Goal: Check status: Check status

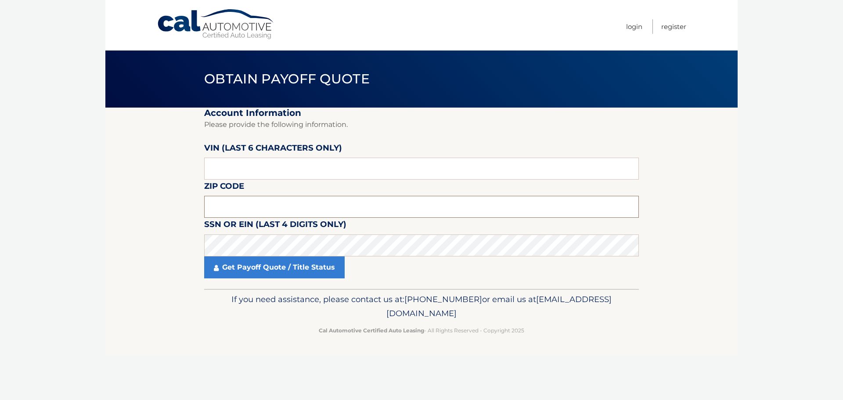
click at [223, 208] on input "text" at bounding box center [421, 207] width 435 height 22
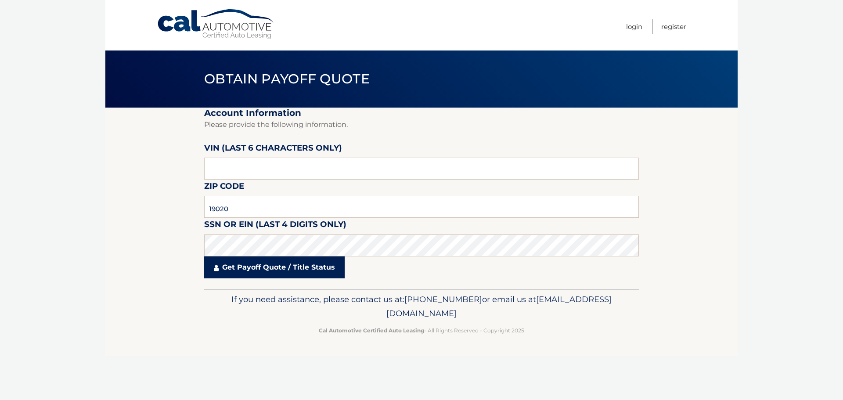
click at [274, 267] on link "Get Payoff Quote / Title Status" at bounding box center [274, 267] width 141 height 22
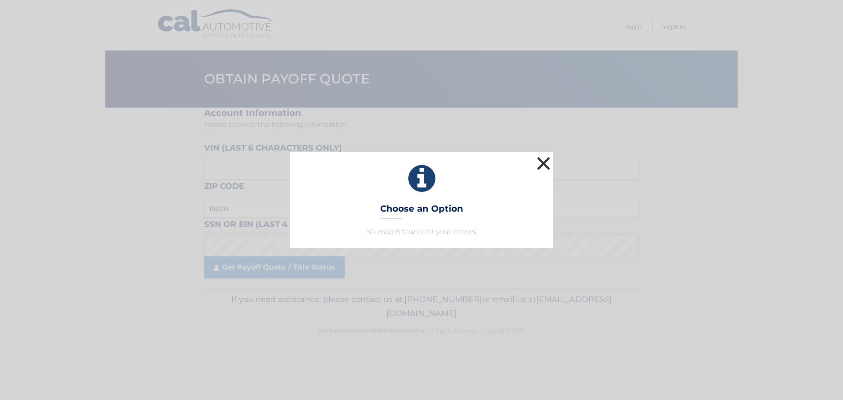
click at [541, 163] on button "×" at bounding box center [544, 164] width 18 height 18
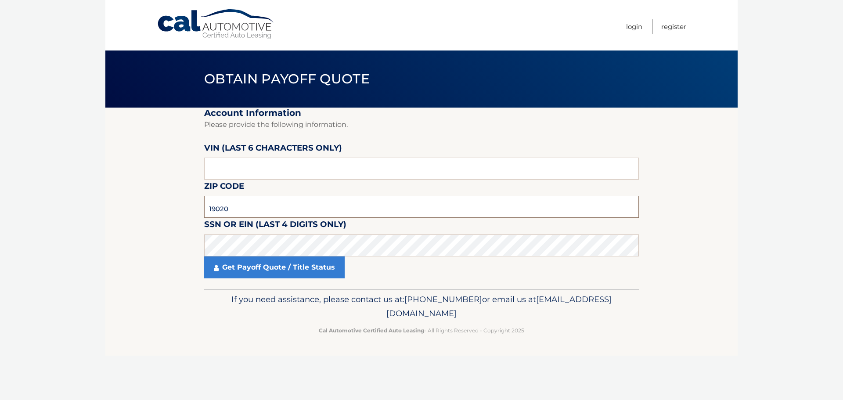
click at [241, 209] on input "19020" at bounding box center [421, 207] width 435 height 22
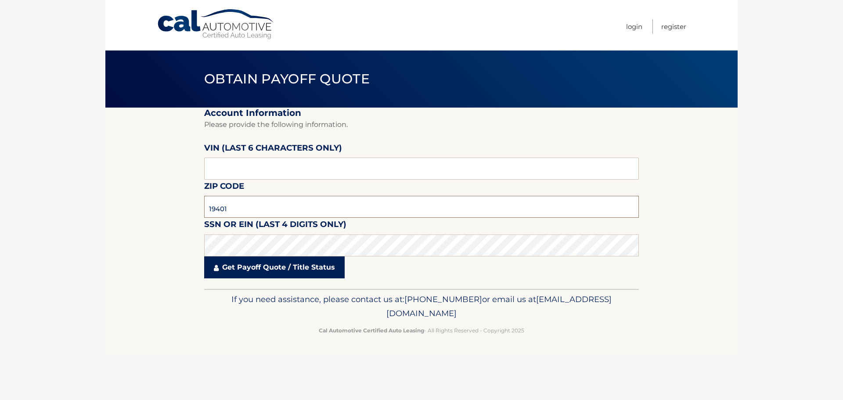
type input "19401"
drag, startPoint x: 271, startPoint y: 270, endPoint x: 288, endPoint y: 268, distance: 17.2
click at [271, 270] on link "Get Payoff Quote / Title Status" at bounding box center [274, 267] width 141 height 22
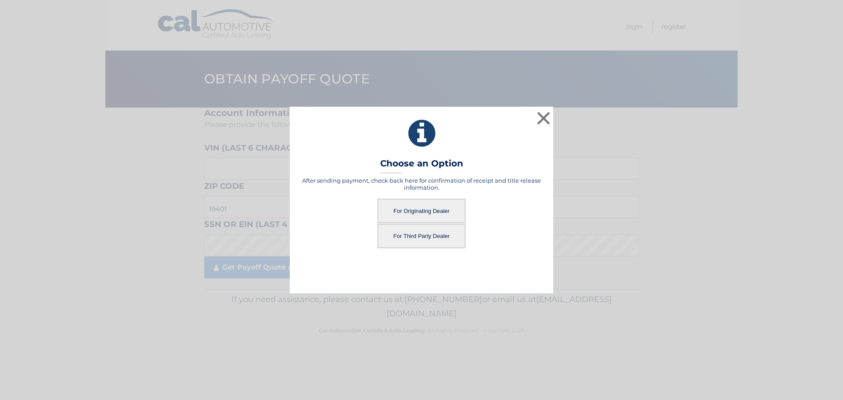
click at [435, 206] on button "For Originating Dealer" at bounding box center [422, 211] width 88 height 24
click at [423, 211] on button "For Originating Dealer" at bounding box center [422, 211] width 88 height 24
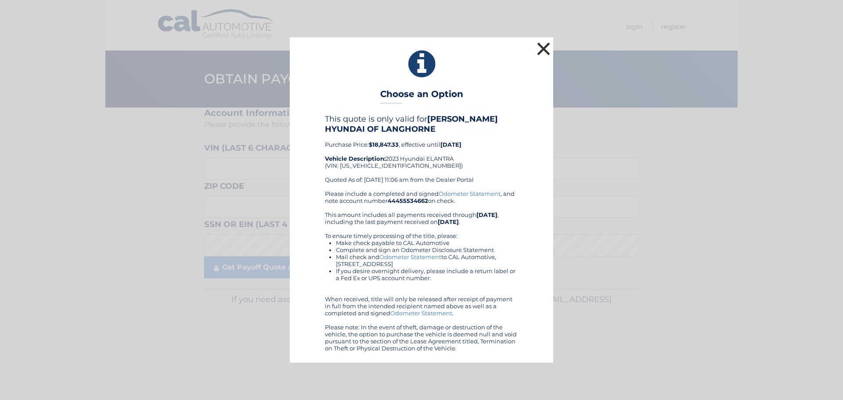
click at [544, 50] on button "×" at bounding box center [544, 49] width 18 height 18
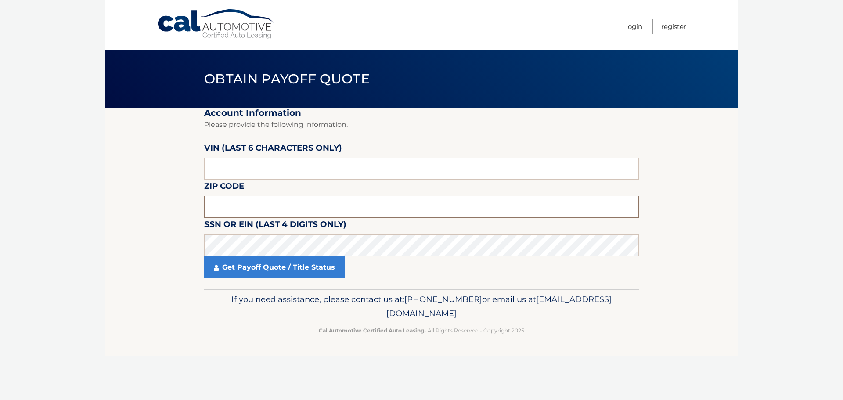
click at [233, 208] on input "text" at bounding box center [421, 207] width 435 height 22
type input "19401"
click at [219, 170] on input "text" at bounding box center [421, 169] width 435 height 22
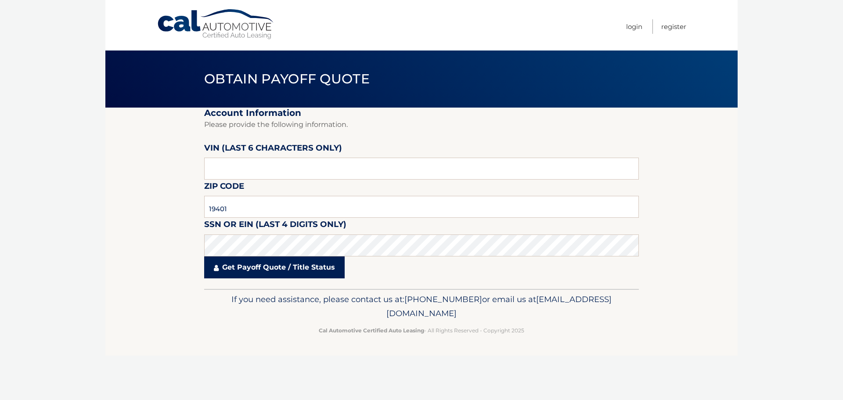
click at [263, 271] on link "Get Payoff Quote / Title Status" at bounding box center [274, 267] width 141 height 22
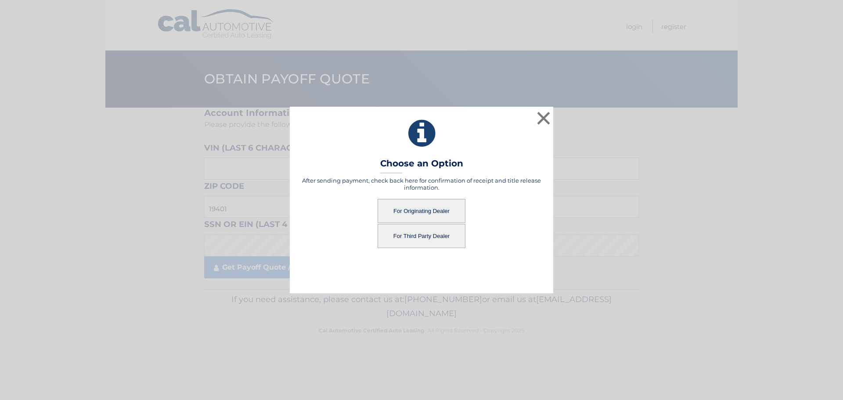
click at [419, 236] on button "For Third Party Dealer" at bounding box center [422, 236] width 88 height 24
click at [437, 237] on button "For Third Party Dealer" at bounding box center [422, 236] width 88 height 24
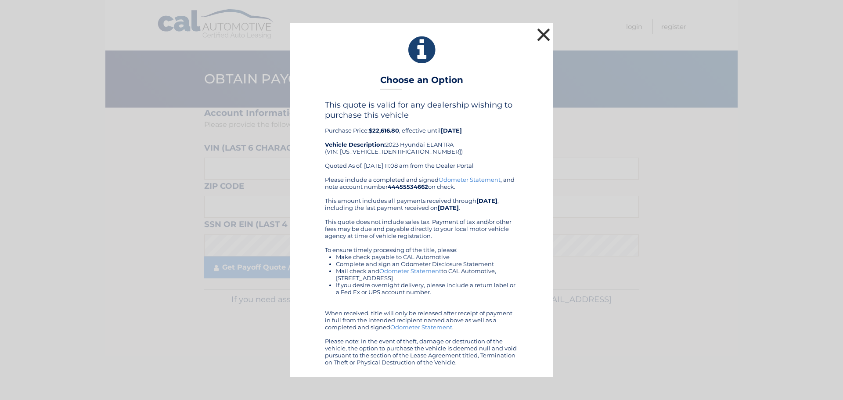
click at [546, 34] on button "×" at bounding box center [544, 35] width 18 height 18
